Goal: Complete application form: Complete application form

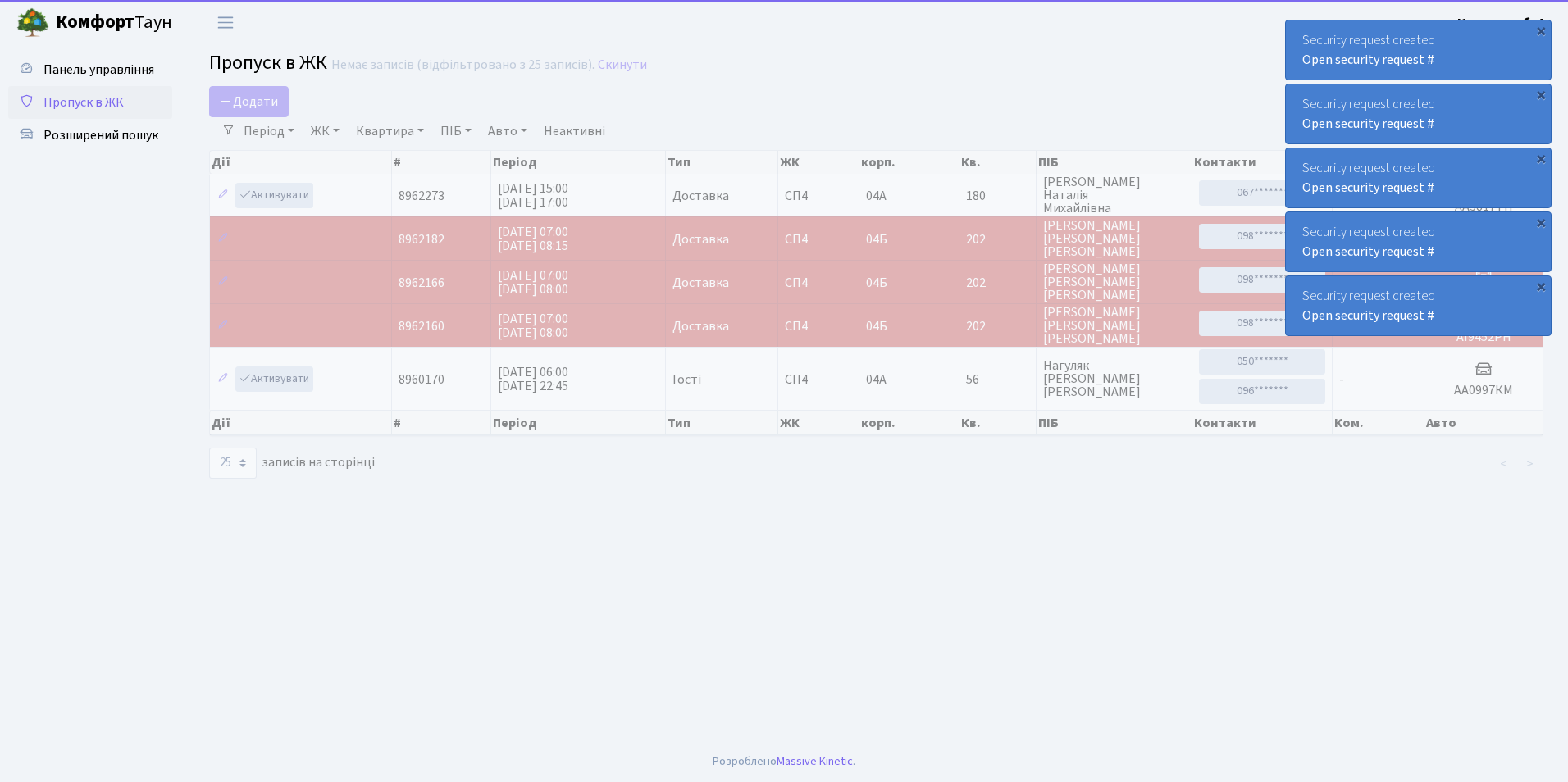
select select "25"
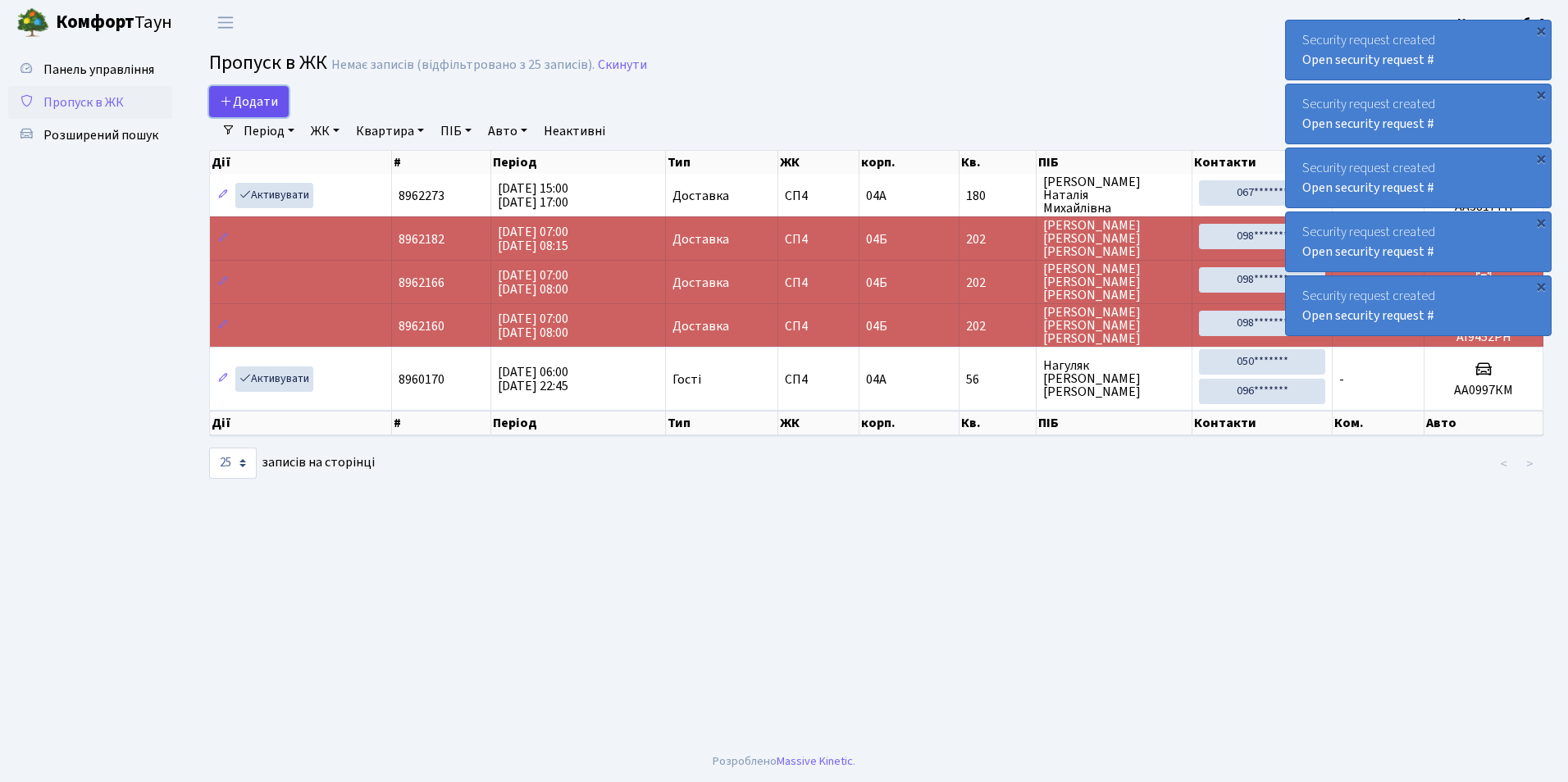
click at [247, 102] on span "Додати" at bounding box center [248, 101] width 58 height 18
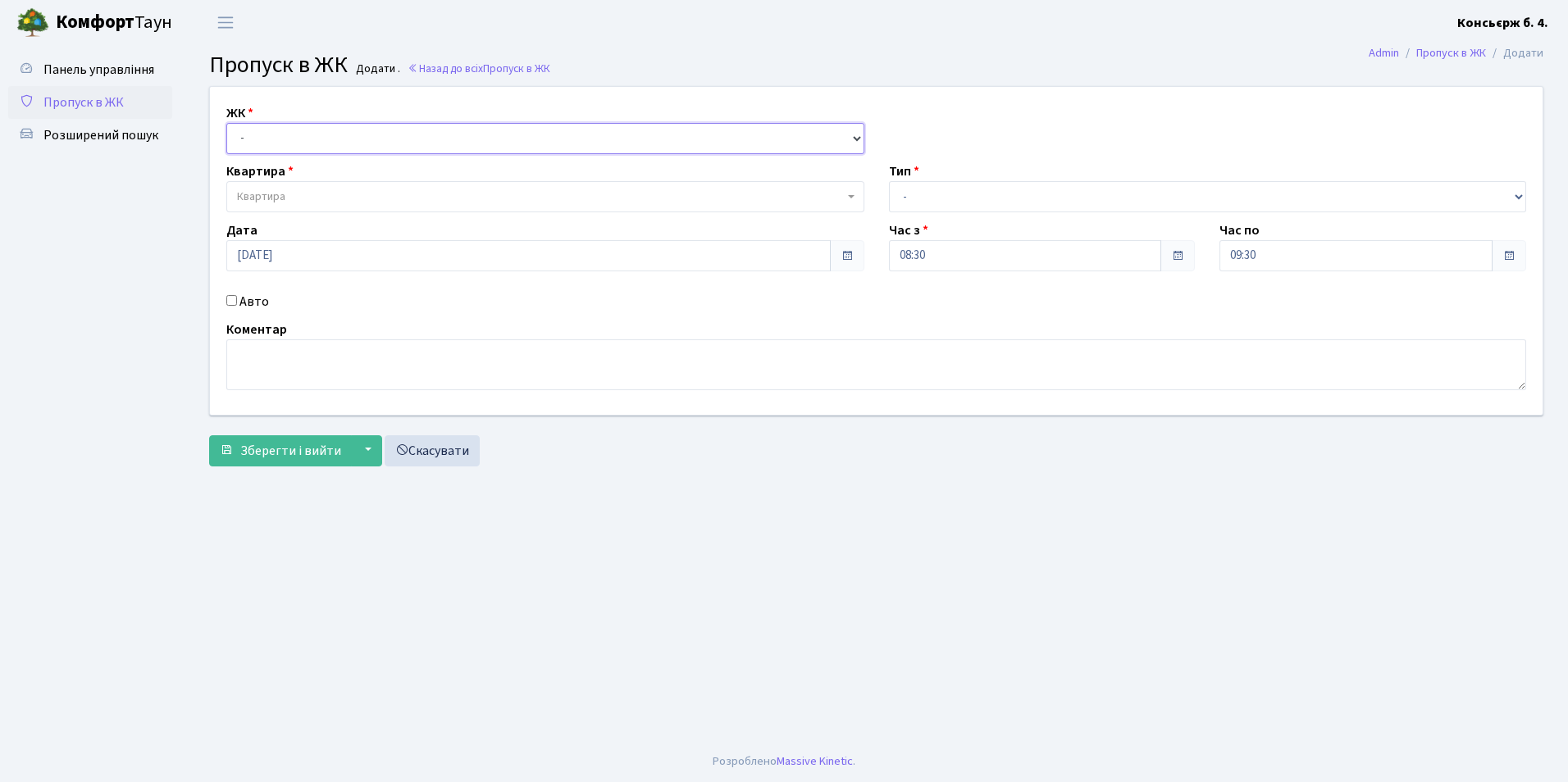
click at [251, 138] on select "- СП4, Столичне шосе, 5" at bounding box center [545, 138] width 638 height 32
select select "325"
click at [226, 123] on select "- СП4, Столичне шосе, 5" at bounding box center [545, 138] width 638 height 32
select select
click at [287, 197] on span "Квартира" at bounding box center [540, 197] width 607 height 16
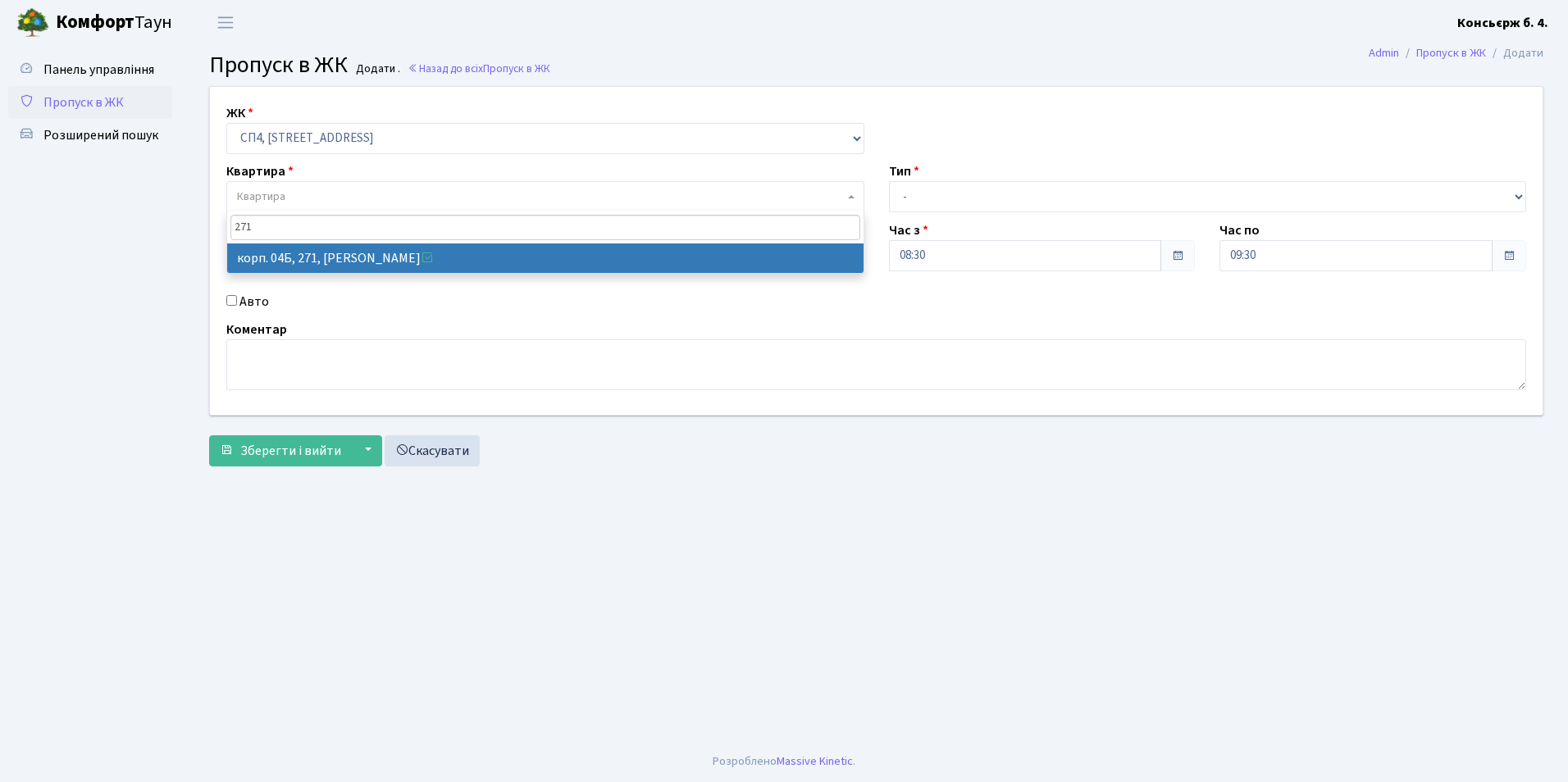
type input "271"
select select "21299"
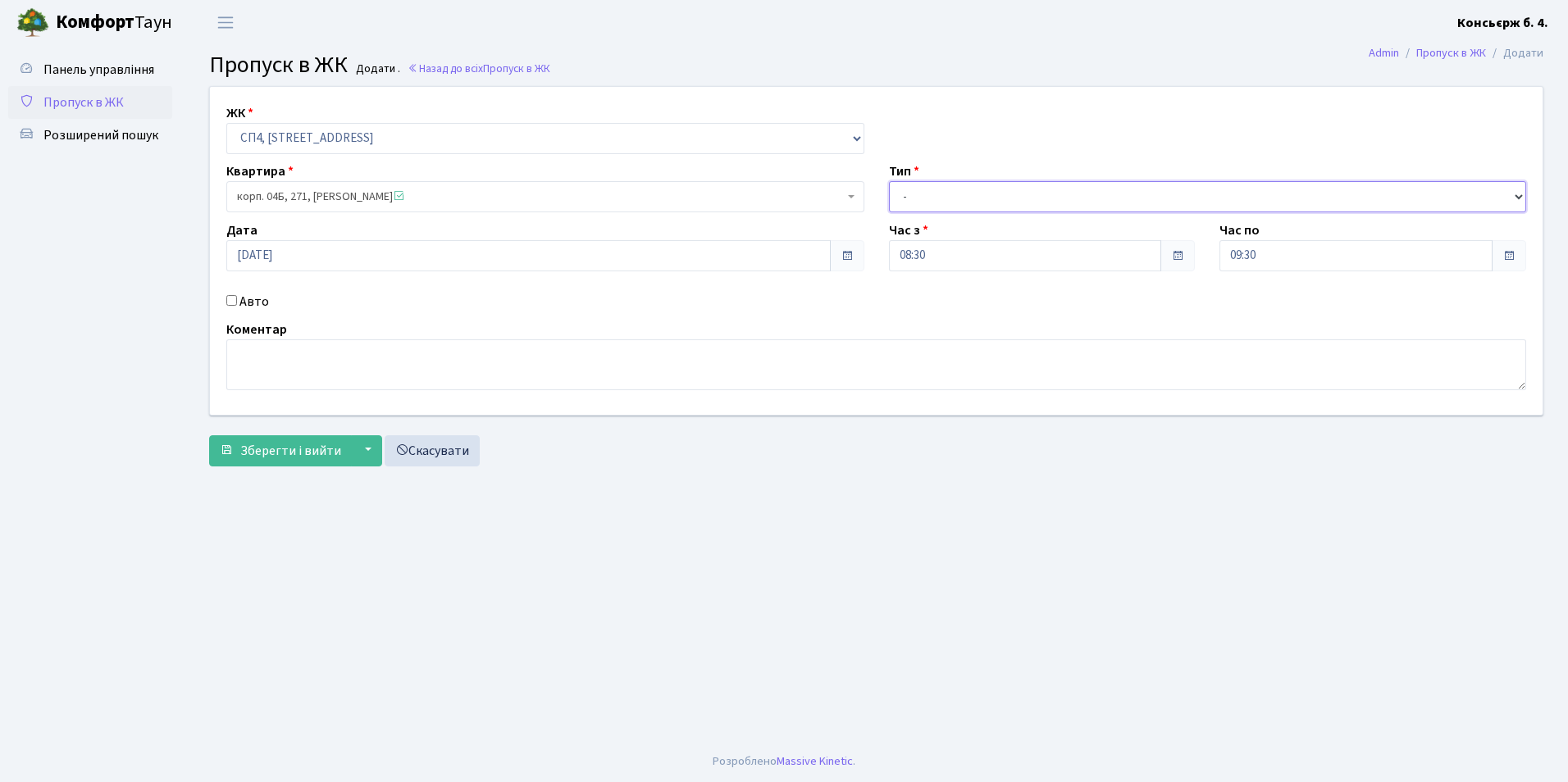
click at [903, 201] on select "- Доставка Таксі Гості Сервіс" at bounding box center [1208, 197] width 638 height 32
select select "1"
click at [889, 181] on select "- Доставка Таксі Гості Сервіс" at bounding box center [1208, 197] width 638 height 32
click at [228, 299] on input "Авто" at bounding box center [231, 300] width 11 height 11
checkbox input "true"
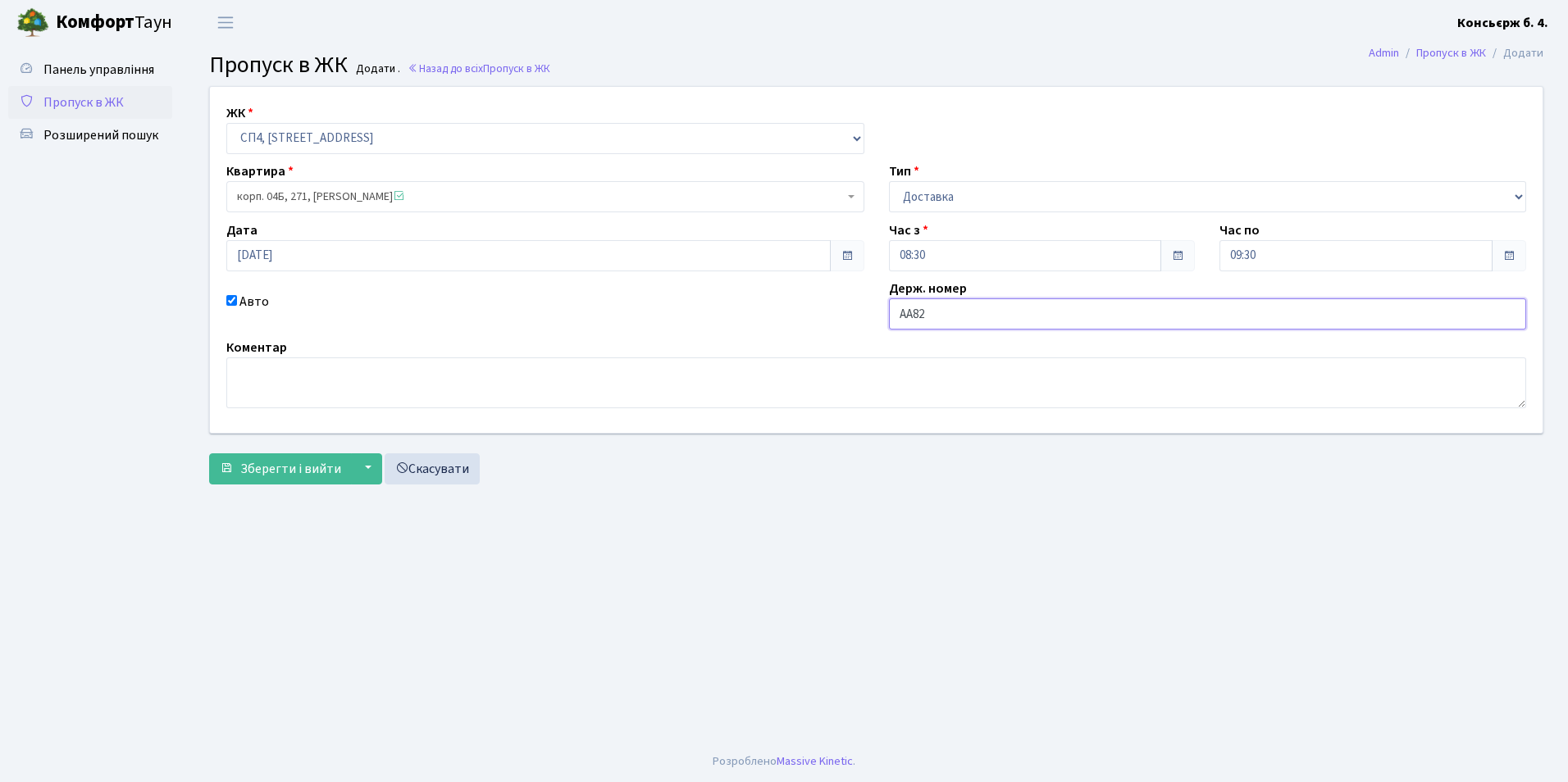
type input "АА8265ОН"
click at [300, 468] on span "Зберегти і вийти" at bounding box center [291, 469] width 101 height 18
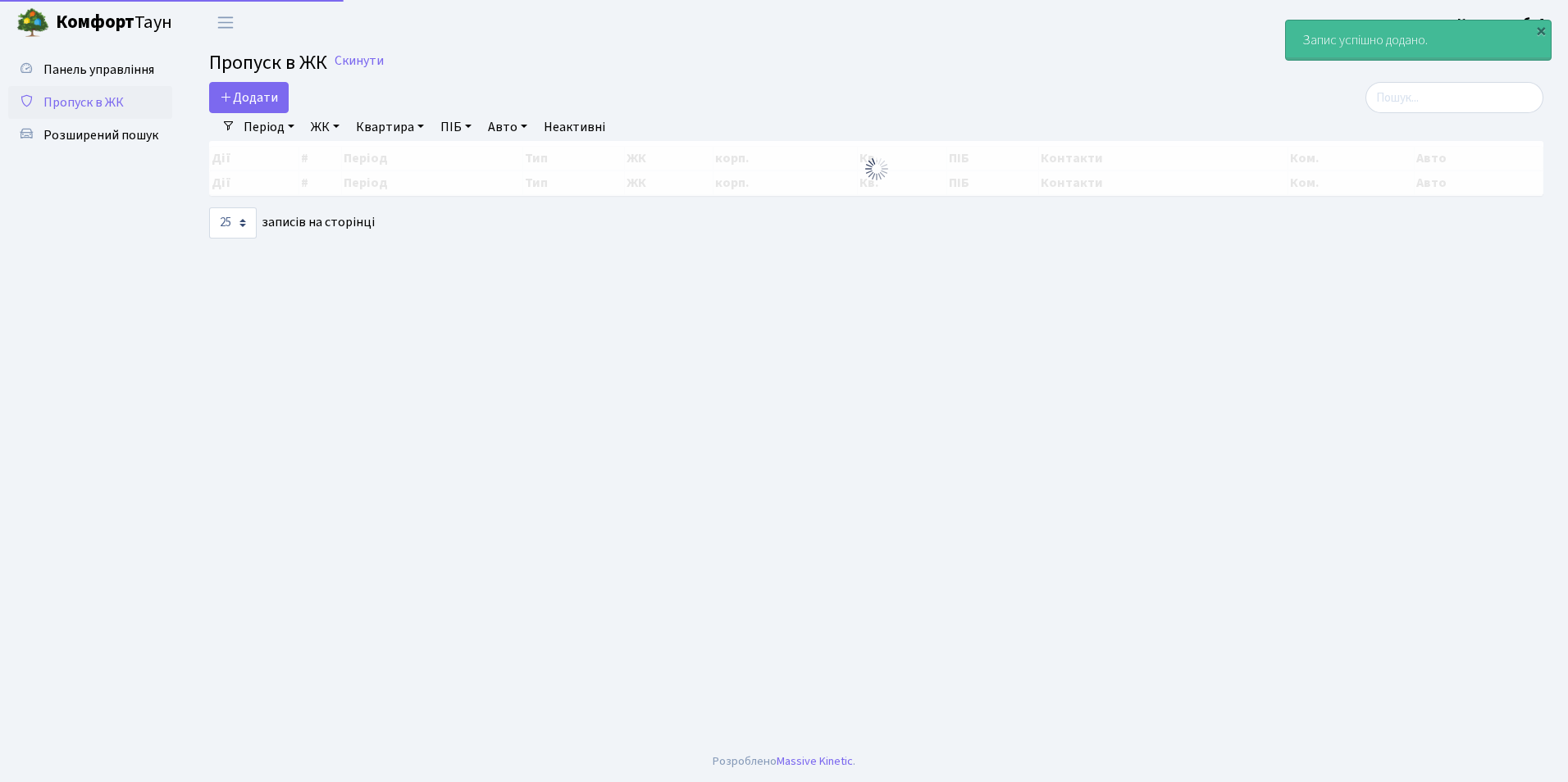
select select "25"
